Goal: Task Accomplishment & Management: Complete application form

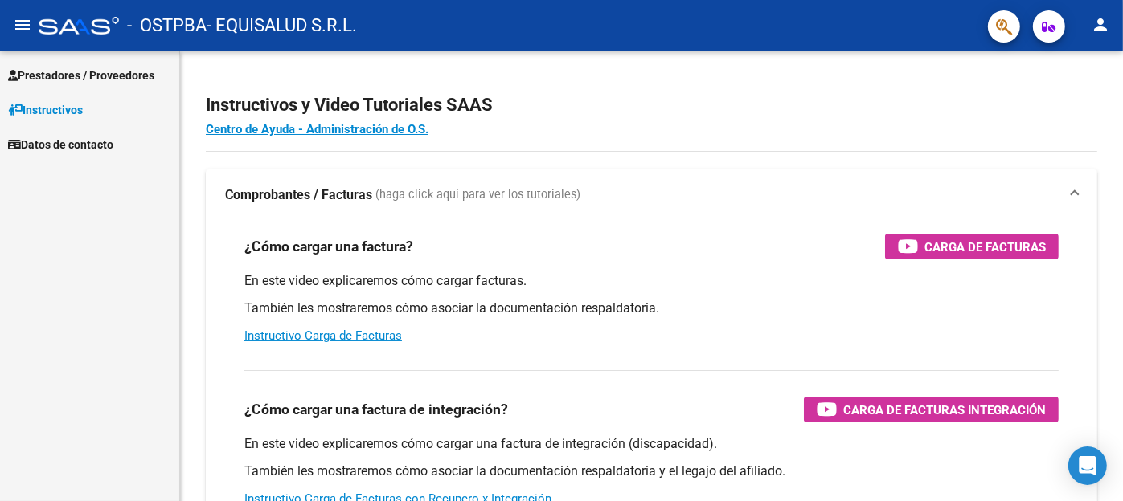
click at [76, 73] on span "Prestadores / Proveedores" at bounding box center [81, 76] width 146 height 18
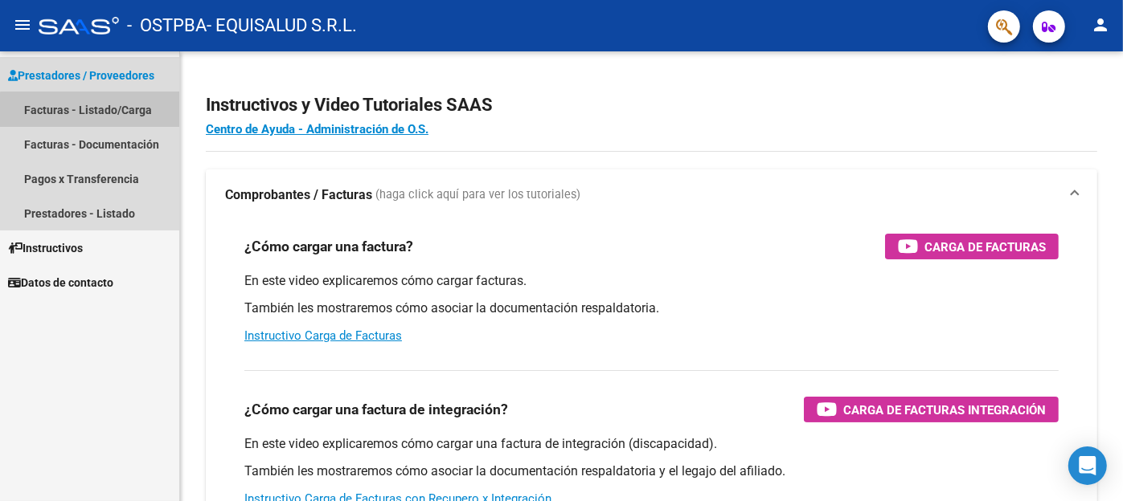
click at [115, 112] on link "Facturas - Listado/Carga" at bounding box center [89, 109] width 179 height 35
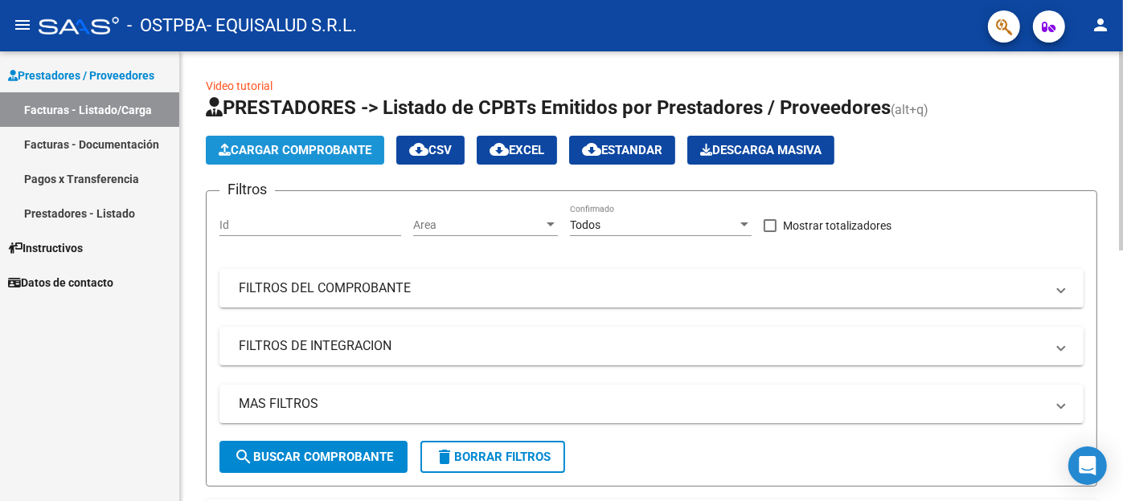
click at [330, 157] on button "Cargar Comprobante" at bounding box center [295, 150] width 178 height 29
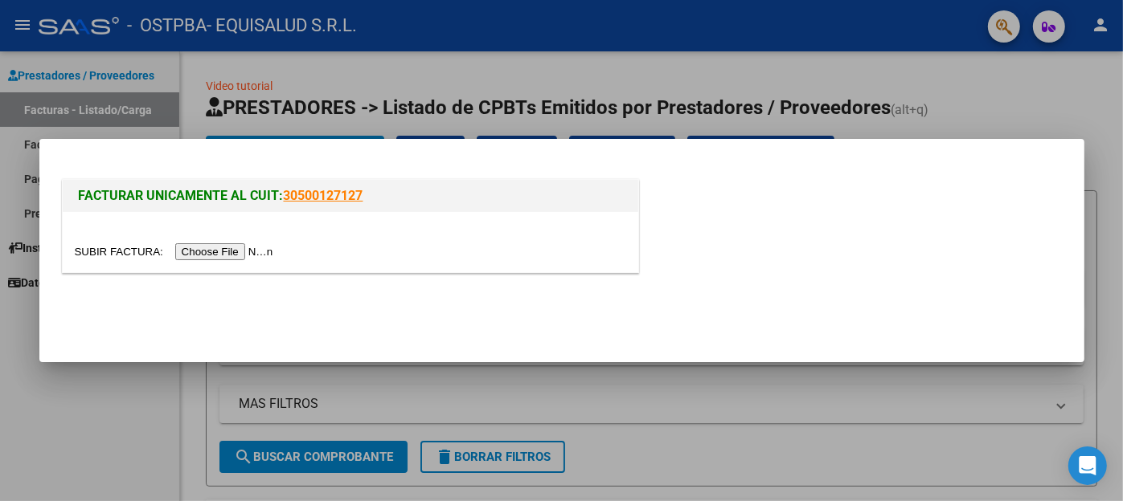
click at [126, 253] on input "file" at bounding box center [176, 251] width 203 height 17
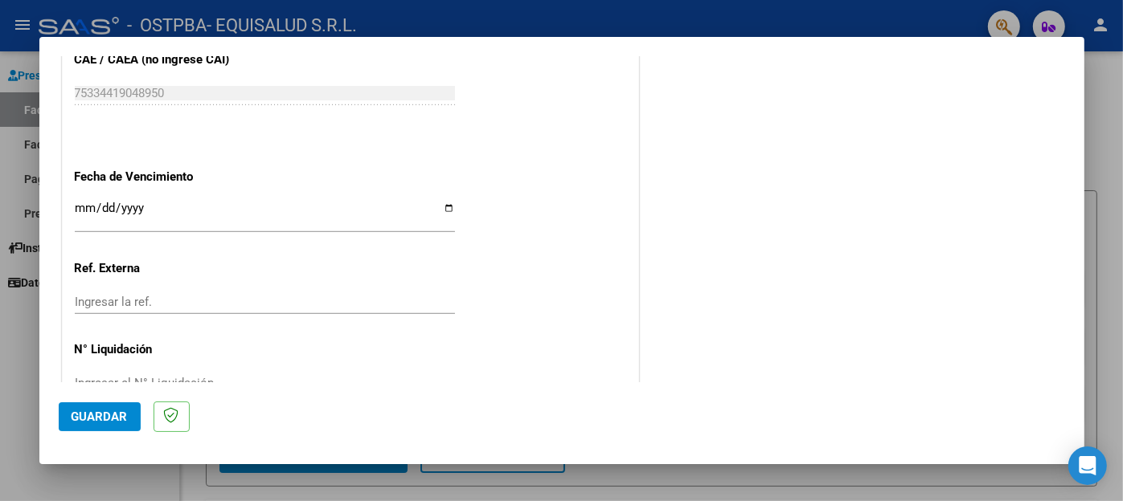
scroll to position [896, 0]
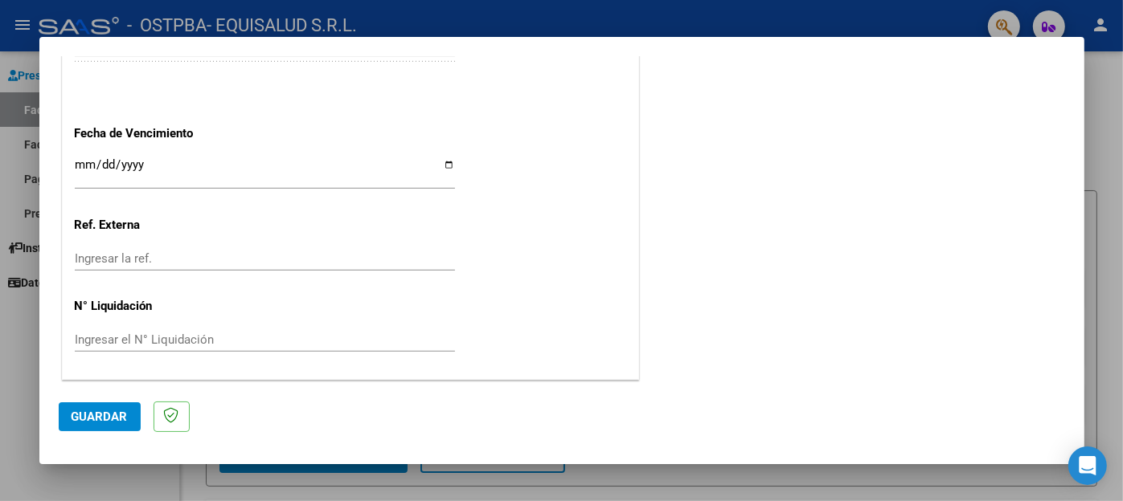
click at [99, 415] on span "Guardar" at bounding box center [100, 417] width 56 height 14
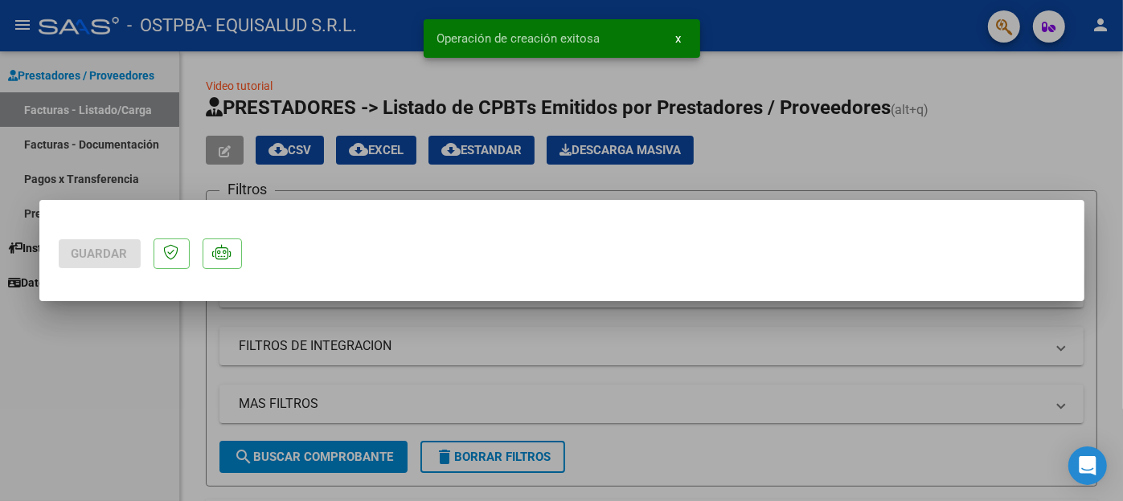
scroll to position [0, 0]
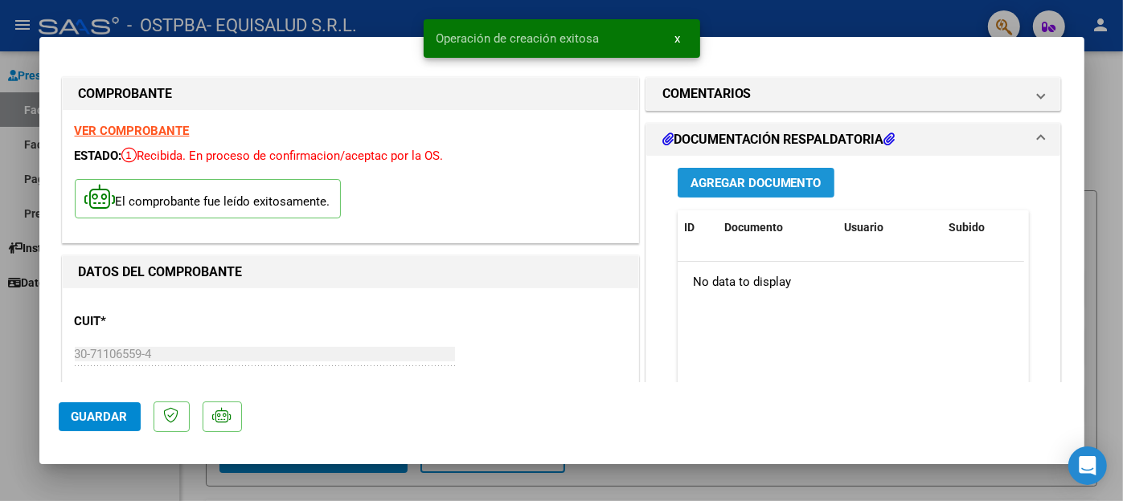
click at [799, 187] on span "Agregar Documento" at bounding box center [755, 183] width 131 height 14
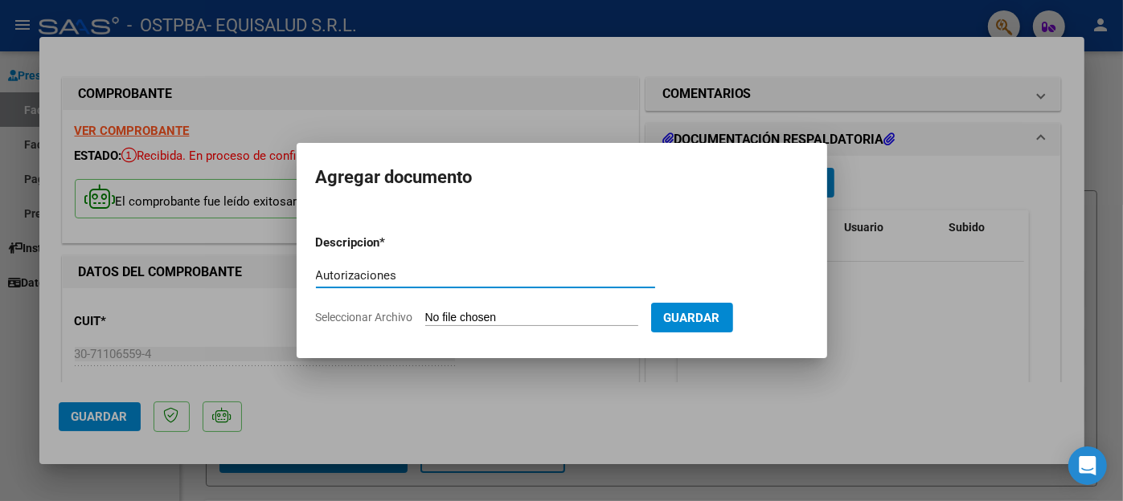
type input "Autorizaciones"
click at [387, 316] on span "Seleccionar Archivo" at bounding box center [364, 317] width 97 height 13
click at [425, 316] on input "Seleccionar Archivo" at bounding box center [531, 318] width 213 height 15
type input "C:\fakepath\EQUISALUD MES JULIO - VARIOS.pdf"
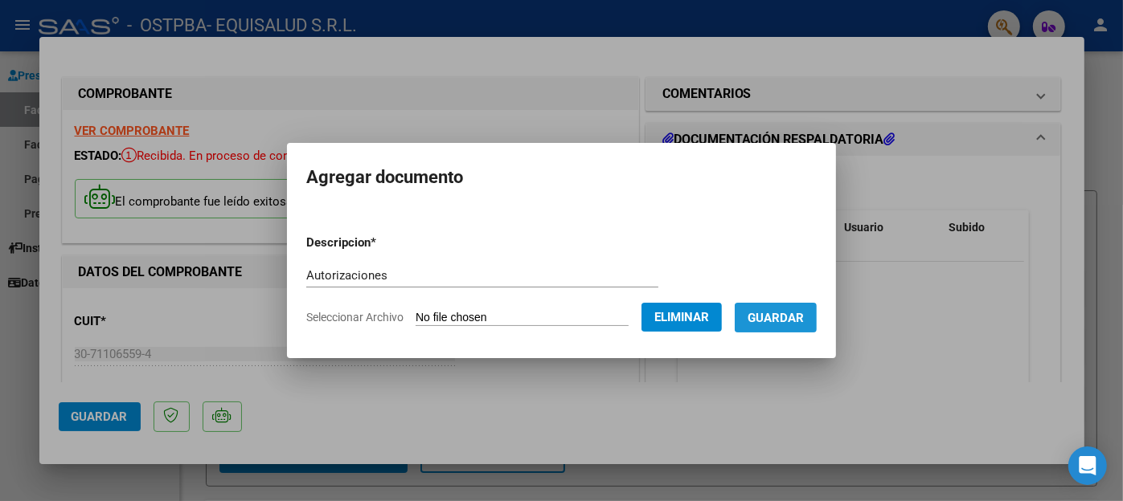
click at [780, 321] on span "Guardar" at bounding box center [775, 318] width 56 height 14
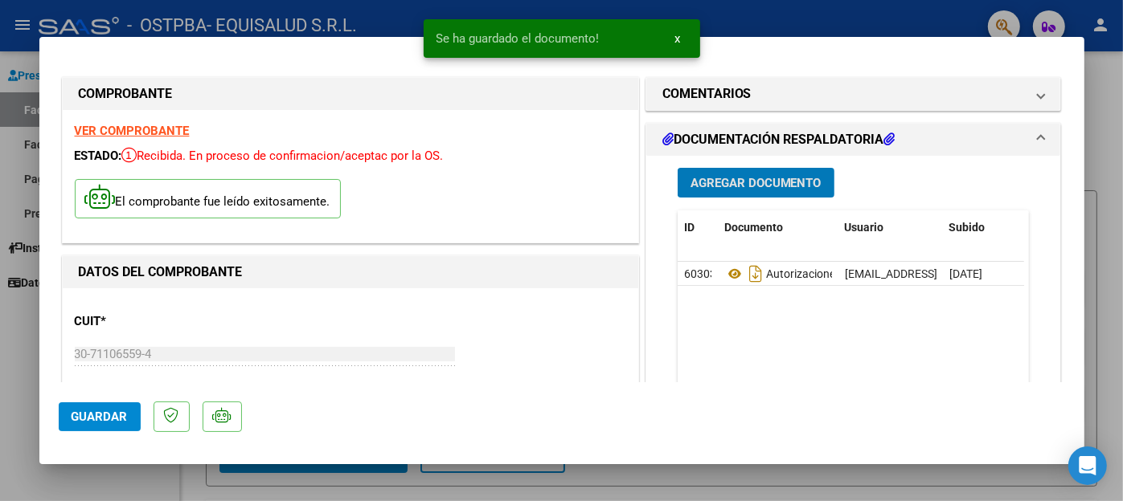
click at [787, 172] on button "Agregar Documento" at bounding box center [755, 183] width 157 height 30
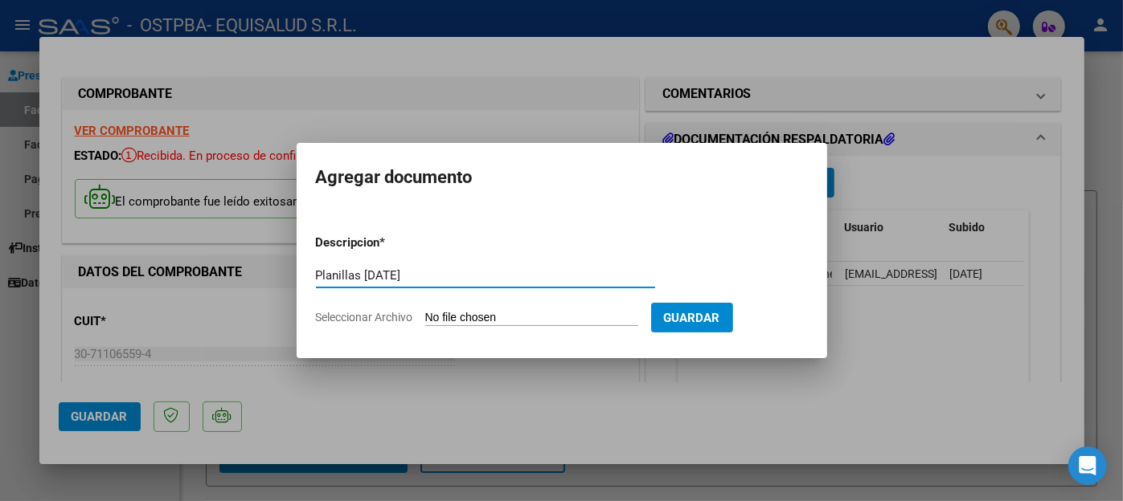
type input "Planillas [DATE]"
click at [468, 313] on input "Seleccionar Archivo" at bounding box center [531, 318] width 213 height 15
type input "C:\fakepath\Planillas [DATE].pdf"
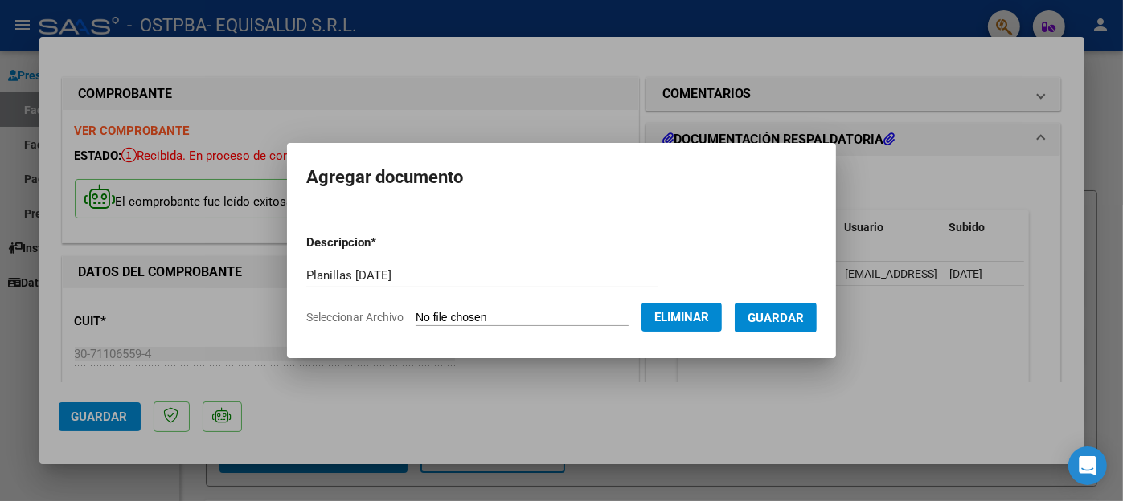
click at [804, 321] on span "Guardar" at bounding box center [775, 318] width 56 height 14
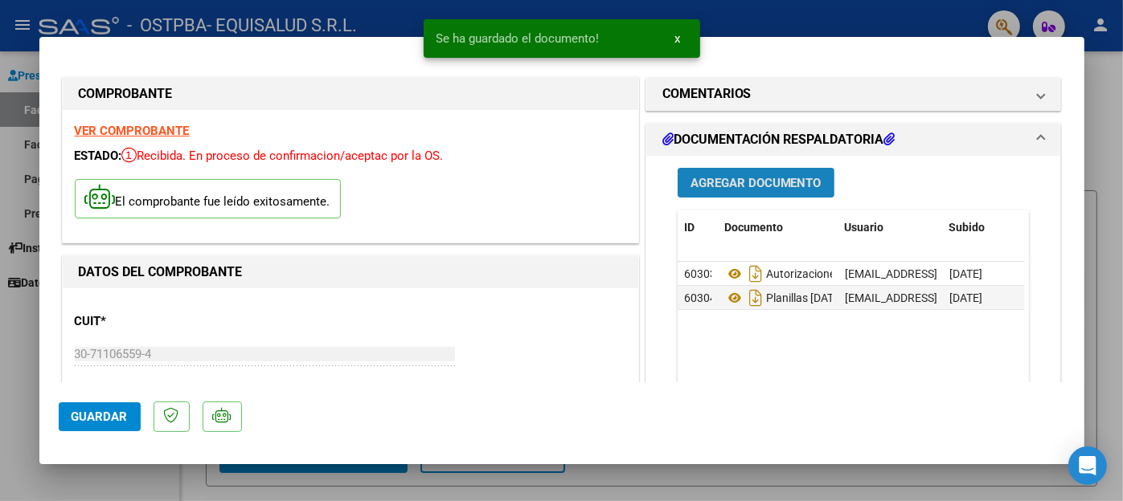
click at [799, 178] on span "Agregar Documento" at bounding box center [755, 183] width 131 height 14
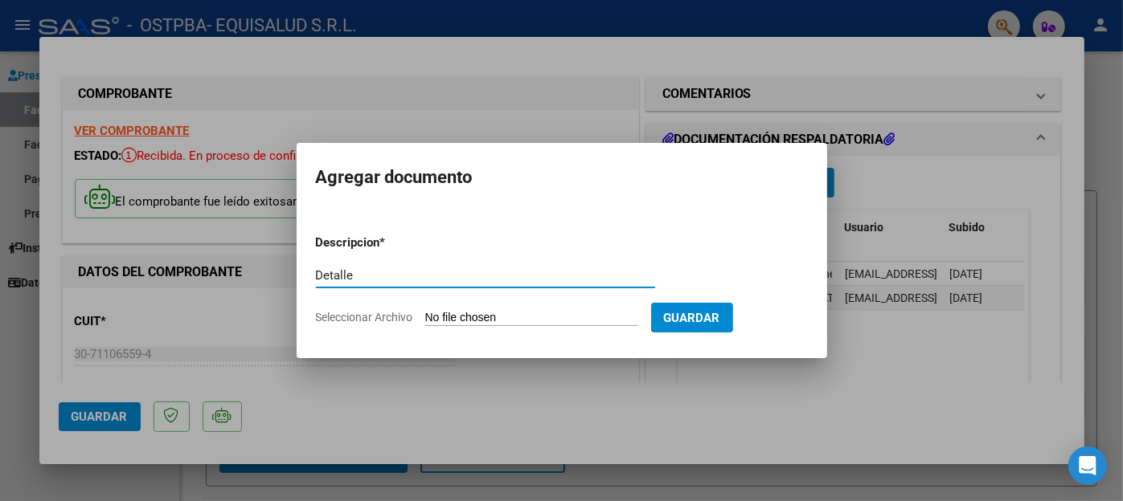
type input "Detalle"
click at [466, 321] on input "Seleccionar Archivo" at bounding box center [531, 318] width 213 height 15
type input "C:\fakepath\[DATE].xlsx"
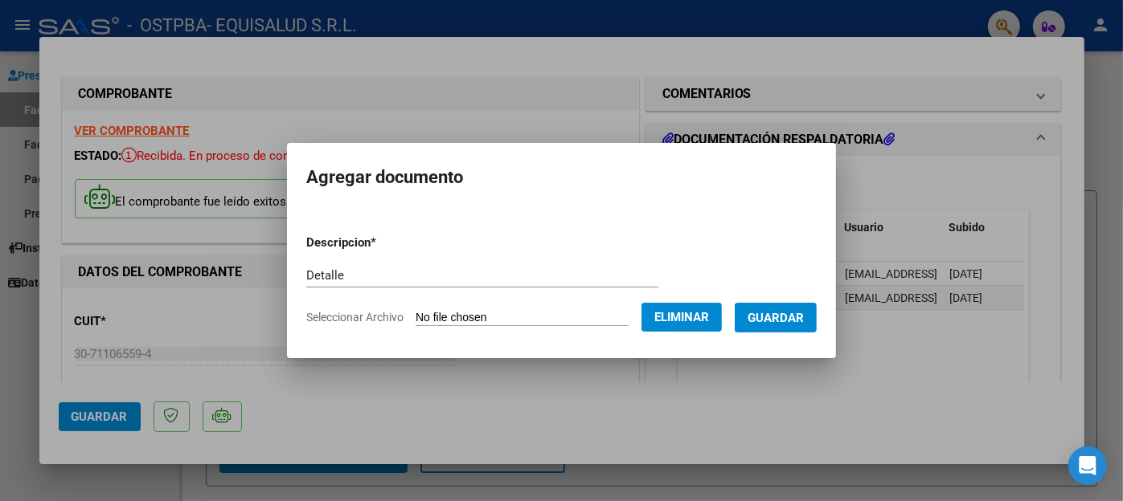
click at [804, 309] on button "Guardar" at bounding box center [775, 318] width 82 height 30
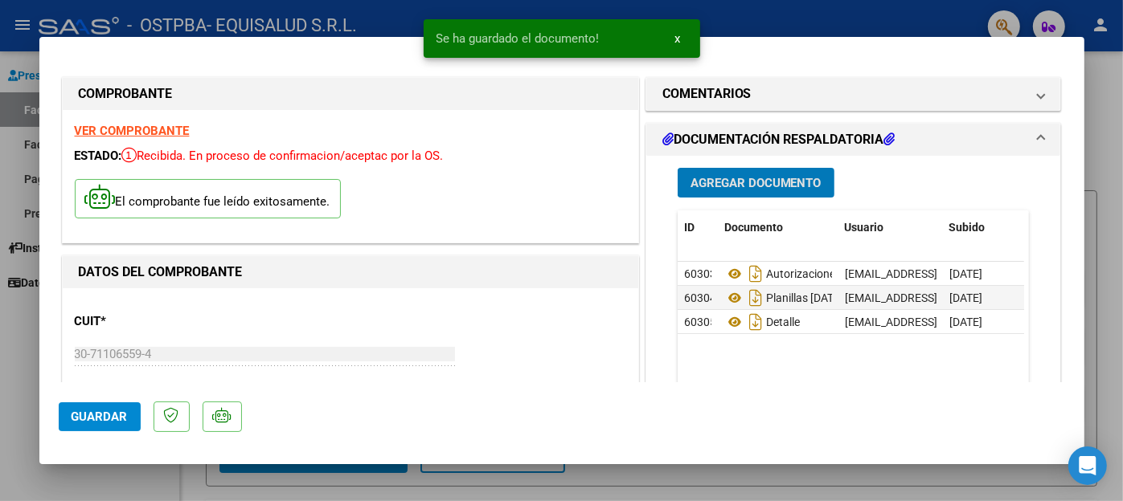
click at [112, 415] on span "Guardar" at bounding box center [100, 417] width 56 height 14
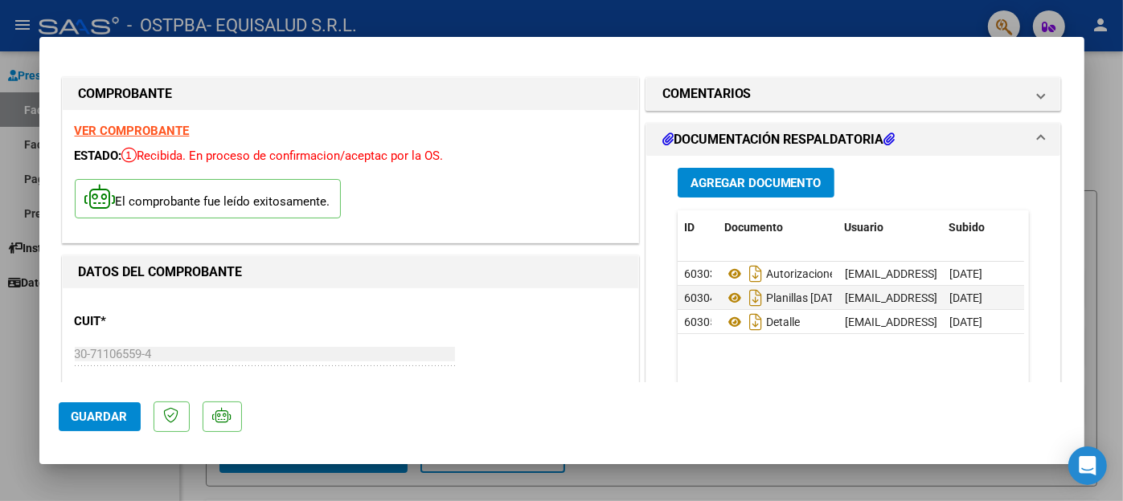
scroll to position [182, 0]
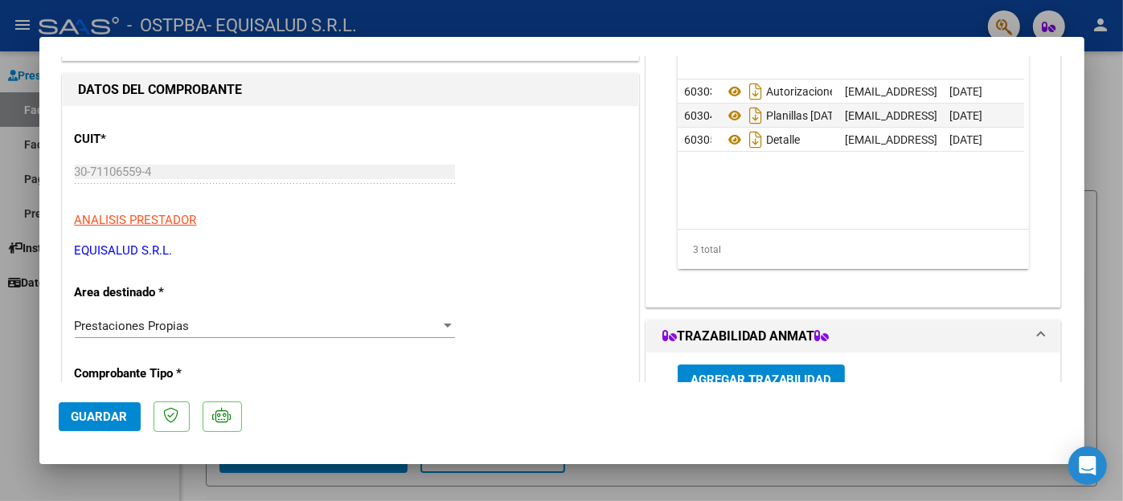
click at [98, 415] on span "Guardar" at bounding box center [100, 417] width 56 height 14
